Goal: Transaction & Acquisition: Download file/media

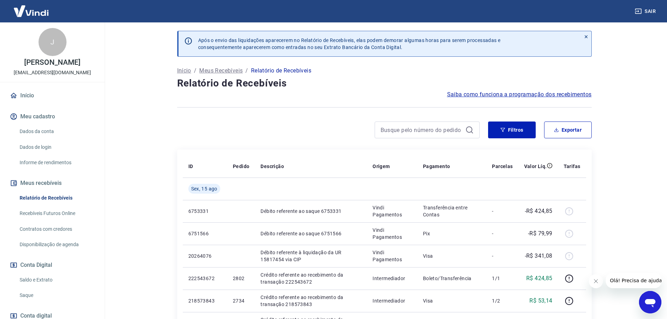
click at [46, 278] on link "Saldo e Extrato" at bounding box center [57, 280] width 80 height 14
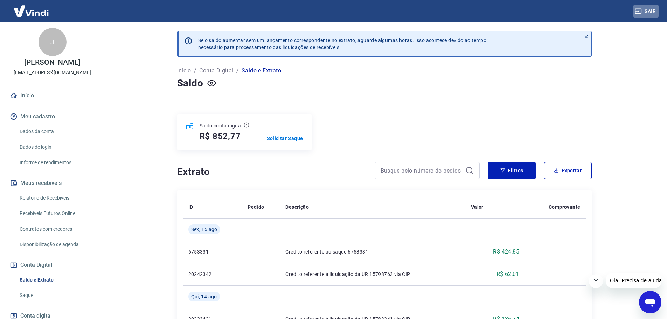
click at [648, 12] on button "Sair" at bounding box center [646, 11] width 25 height 13
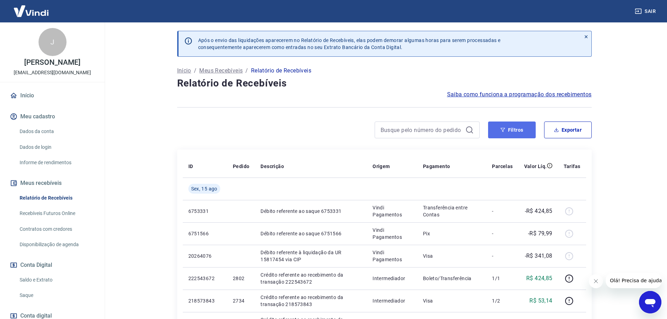
click at [513, 132] on button "Filtros" at bounding box center [512, 130] width 48 height 17
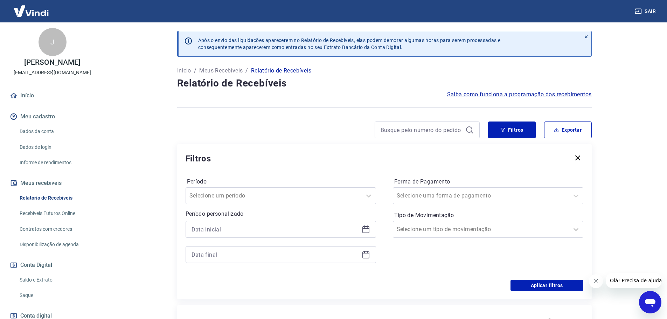
click at [367, 228] on icon at bounding box center [366, 229] width 8 height 8
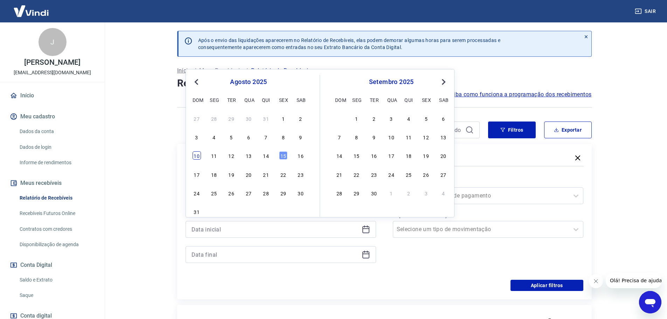
click at [197, 156] on div "10" at bounding box center [197, 155] width 8 height 8
type input "[DATE]"
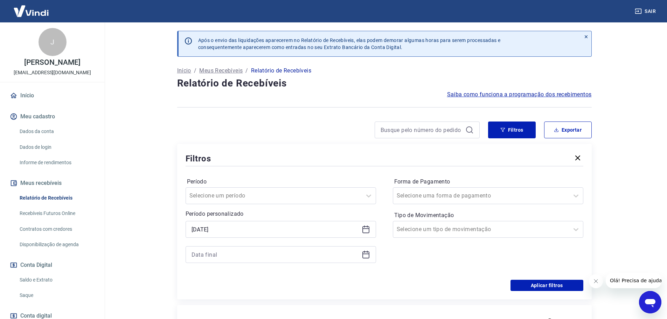
click at [369, 253] on icon at bounding box center [366, 255] width 7 height 7
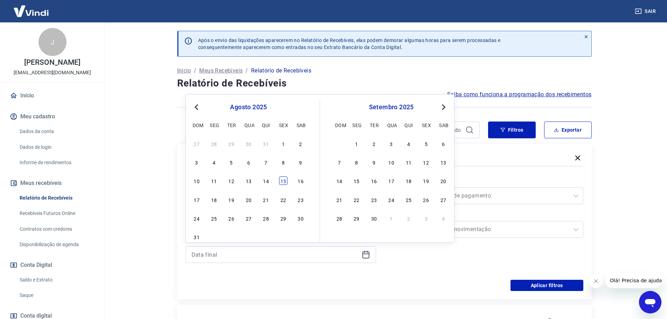
click at [283, 181] on div "15" at bounding box center [283, 181] width 8 height 8
type input "[DATE]"
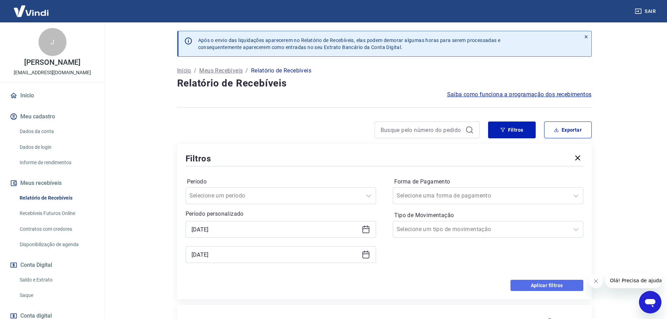
click at [542, 284] on button "Aplicar filtros" at bounding box center [547, 285] width 73 height 11
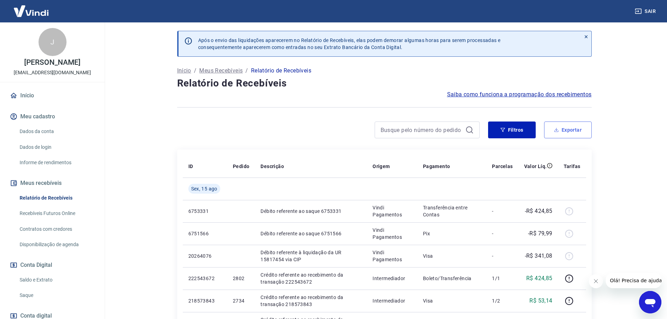
click at [569, 131] on button "Exportar" at bounding box center [568, 130] width 48 height 17
type input "[DATE]"
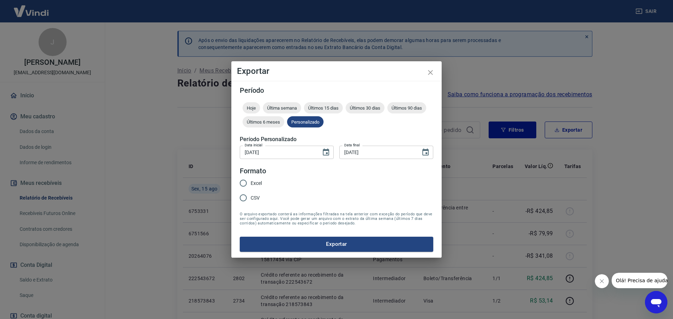
click at [241, 181] on input "Excel" at bounding box center [243, 183] width 15 height 15
radio input "true"
click at [329, 242] on button "Exportar" at bounding box center [336, 244] width 193 height 15
